Goal: Find contact information: Find contact information

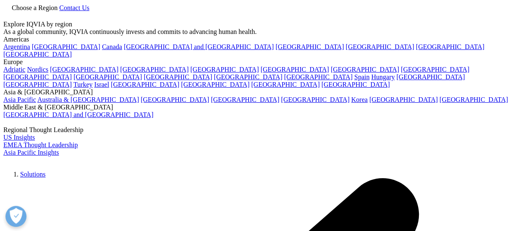
click at [25, 163] on img at bounding box center [36, 163] width 67 height 0
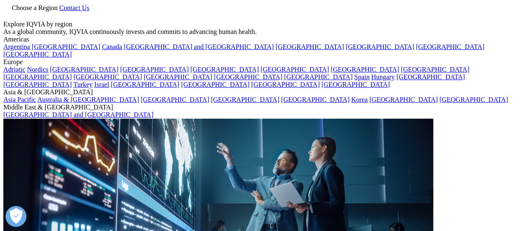
click at [59, 11] on icon at bounding box center [59, 7] width 0 height 7
click at [52, 50] on link "[GEOGRAPHIC_DATA]" at bounding box center [66, 46] width 68 height 7
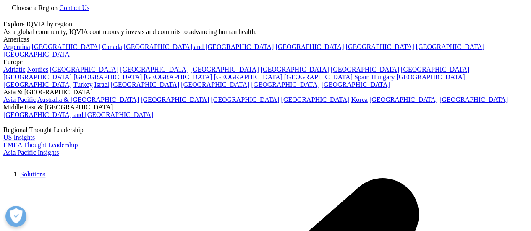
click at [89, 11] on link "Contact Us" at bounding box center [74, 7] width 30 height 7
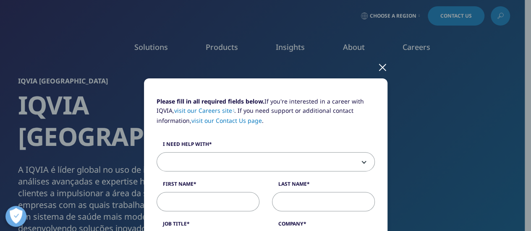
drag, startPoint x: 472, startPoint y: 14, endPoint x: 494, endPoint y: 27, distance: 25.6
click at [378, 69] on div at bounding box center [383, 66] width 10 height 23
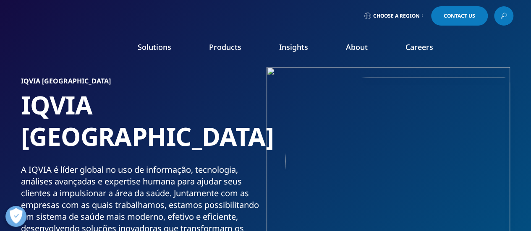
click at [504, 13] on icon at bounding box center [504, 15] width 7 height 11
click at [502, 14] on div at bounding box center [504, 16] width 7 height 7
click at [502, 14] on icon at bounding box center [504, 15] width 7 height 11
click at [502, 14] on div at bounding box center [504, 16] width 7 height 7
click at [502, 14] on icon at bounding box center [504, 15] width 7 height 11
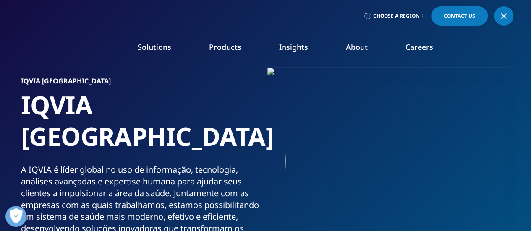
click at [483, 13] on link "Contact Us" at bounding box center [459, 15] width 57 height 19
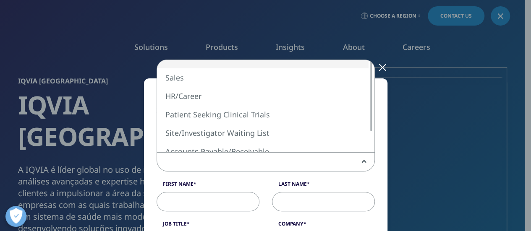
click at [249, 157] on span at bounding box center [266, 162] width 218 height 19
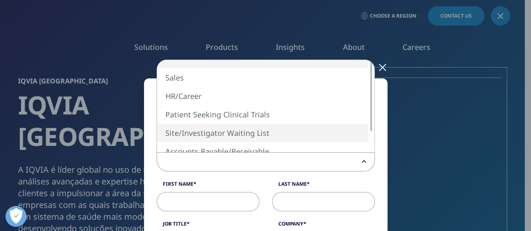
click at [380, 66] on span "Sales HR/Career Patient Seeking Clinical Trials Site/Investigator Waiting List …" at bounding box center [279, 69] width 244 height 19
click at [378, 65] on span "Sales HR/Career Patient Seeking Clinical Trials Site/Investigator Waiting List …" at bounding box center [279, 69] width 244 height 19
click at [374, 68] on span "Sales HR/Career Patient Seeking Clinical Trials Site/Investigator Waiting List …" at bounding box center [279, 69] width 244 height 19
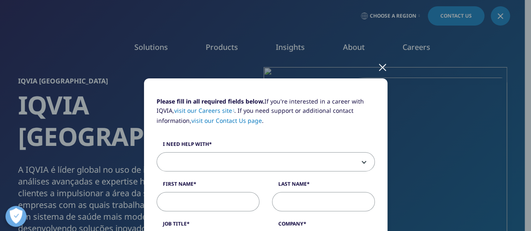
click at [378, 68] on div at bounding box center [383, 66] width 10 height 23
